Goal: Transaction & Acquisition: Purchase product/service

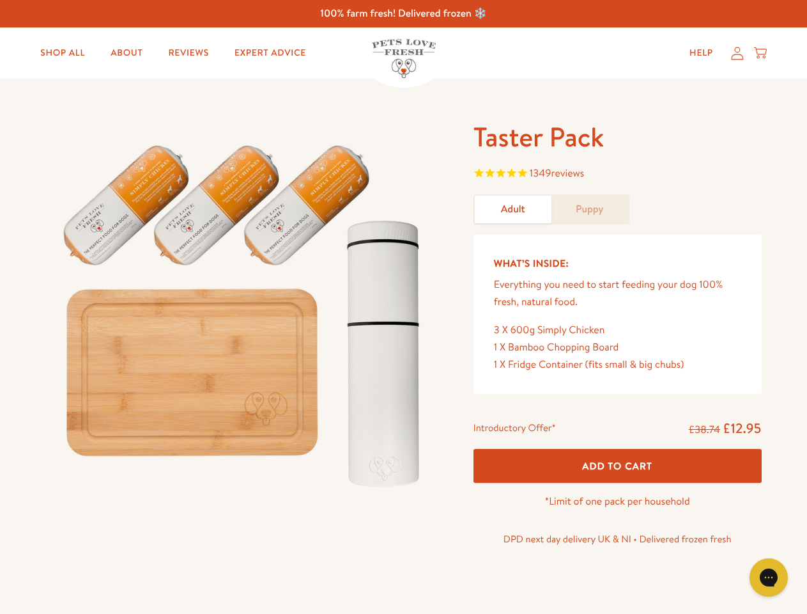
click at [403, 307] on img at bounding box center [244, 310] width 397 height 381
click at [617, 174] on span "1349 reviews" at bounding box center [618, 174] width 288 height 19
click at [769, 577] on icon "Gorgias live chat" at bounding box center [768, 577] width 12 height 12
